Goal: Information Seeking & Learning: Find specific page/section

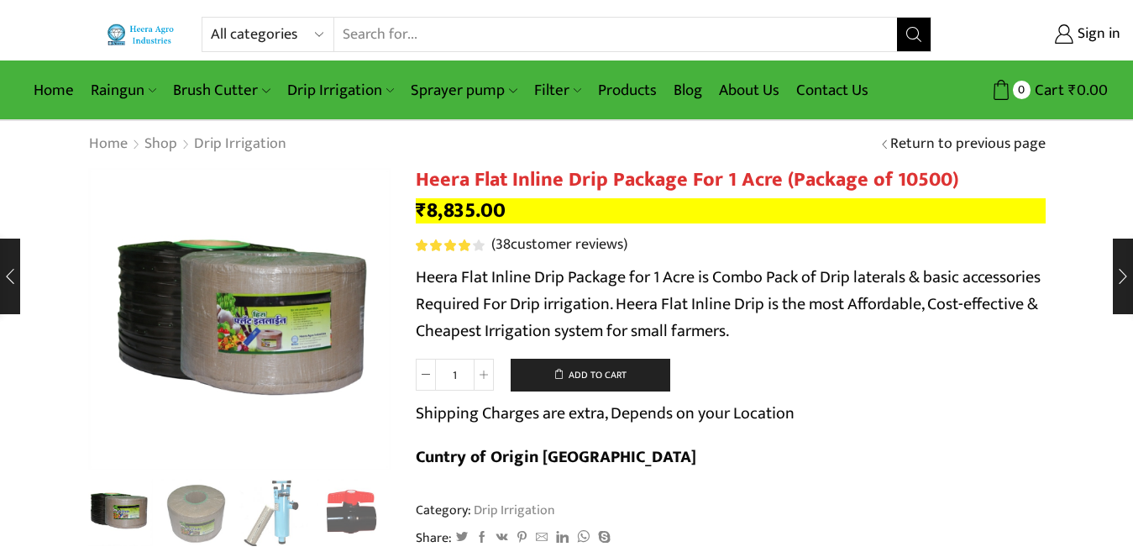
click at [313, 27] on select "All categories Accessories Air Release Valve Brush Cutter Domestic Use Drip Irr…" at bounding box center [273, 35] width 124 height 34
select select "non-return-valve-normex"
click at [211, 18] on select "All categories Accessories Air Release Valve Brush Cutter Domestic Use Drip Irr…" at bounding box center [273, 35] width 124 height 34
click at [904, 42] on button "Search" at bounding box center [914, 35] width 34 height 34
